Goal: Navigation & Orientation: Find specific page/section

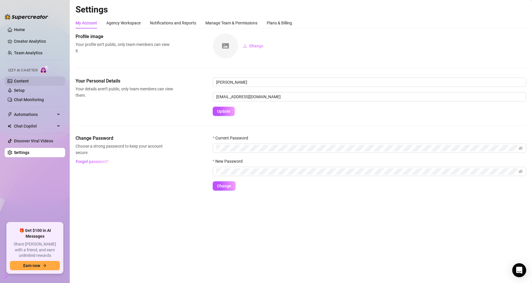
click at [23, 81] on link "Content" at bounding box center [21, 81] width 15 height 5
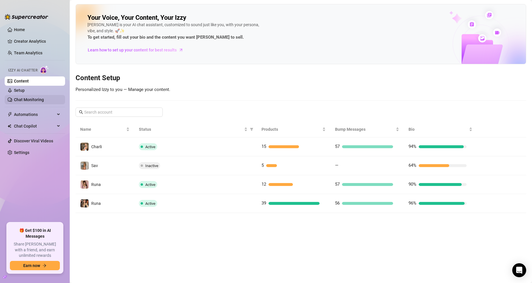
click at [43, 97] on link "Chat Monitoring" at bounding box center [29, 99] width 30 height 5
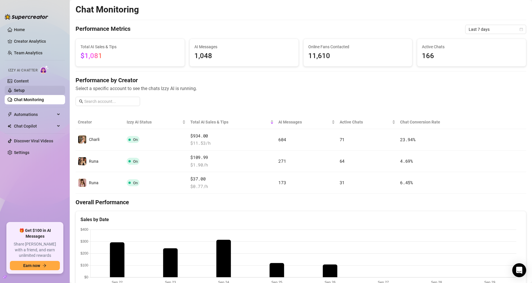
click at [25, 92] on link "Setup" at bounding box center [19, 90] width 11 height 5
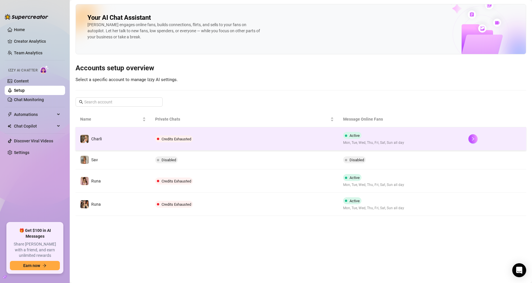
click at [168, 136] on span "Credits Exhausted" at bounding box center [174, 138] width 38 height 7
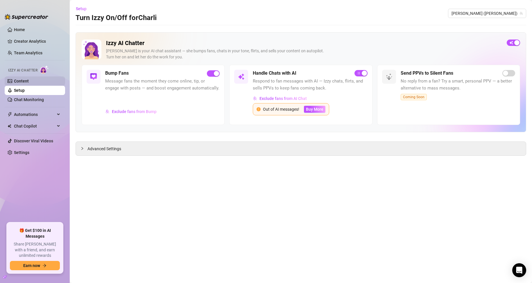
click at [25, 80] on link "Content" at bounding box center [21, 81] width 15 height 5
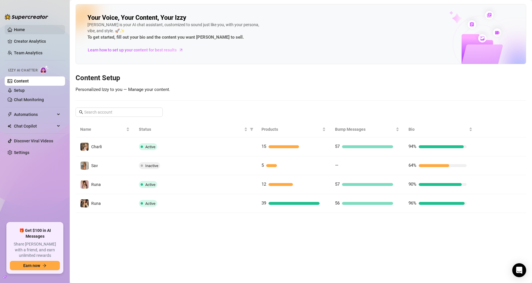
click at [23, 29] on link "Home" at bounding box center [19, 29] width 11 height 5
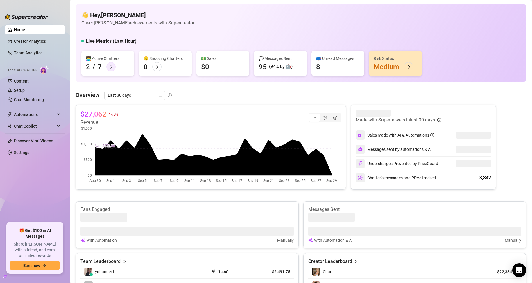
click at [110, 65] on icon "arrow-right" at bounding box center [111, 67] width 4 height 4
